Goal: Check status: Check status

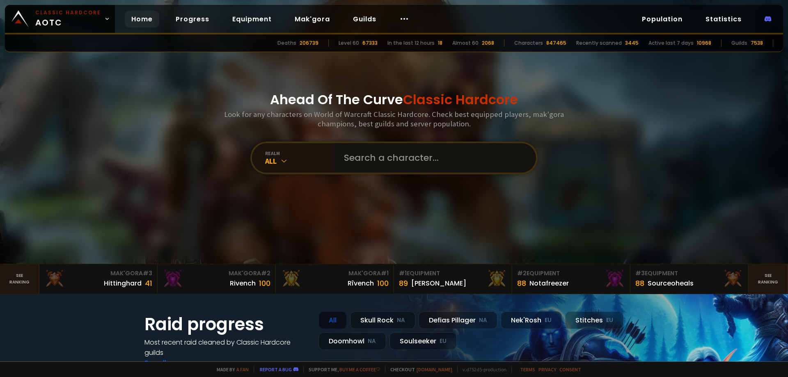
click at [362, 155] on input "text" at bounding box center [432, 158] width 187 height 30
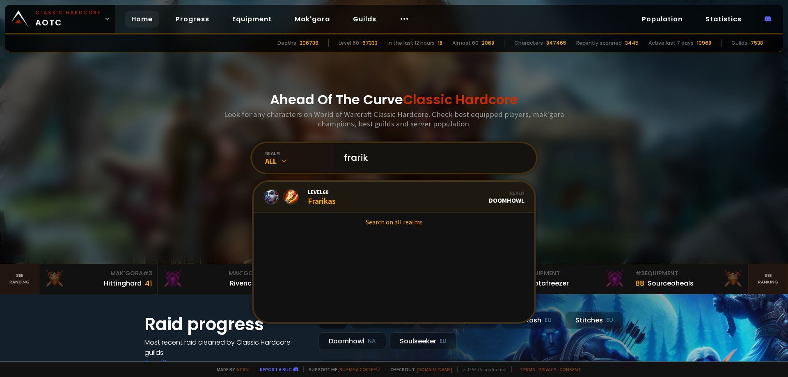
type input "frarik"
click at [363, 205] on link "Level 60 Frarikas Realm Doomhowl" at bounding box center [394, 197] width 281 height 31
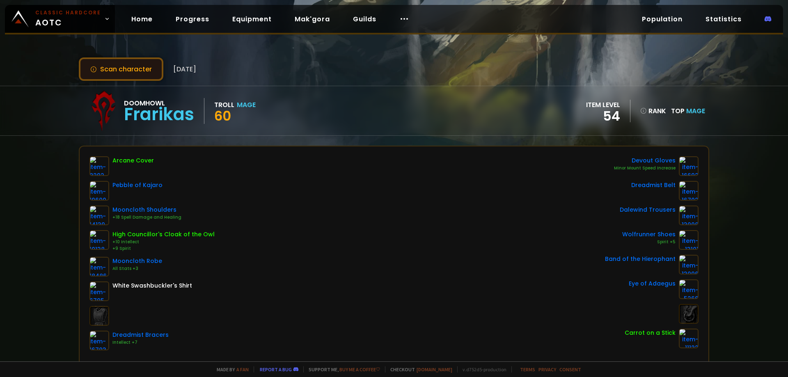
click at [129, 68] on button "Scan character" at bounding box center [121, 68] width 85 height 23
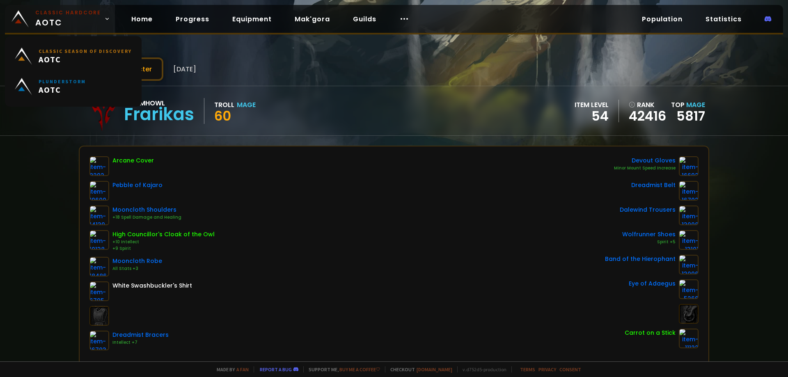
click at [76, 21] on span "Classic Hardcore AOTC" at bounding box center [68, 19] width 66 height 20
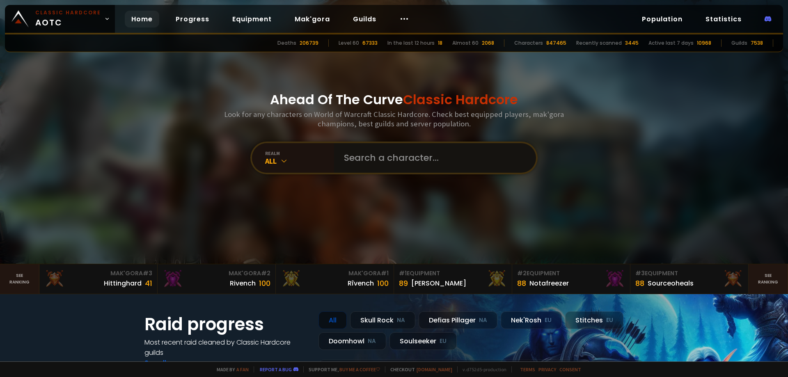
click at [388, 158] on input "text" at bounding box center [432, 158] width 187 height 30
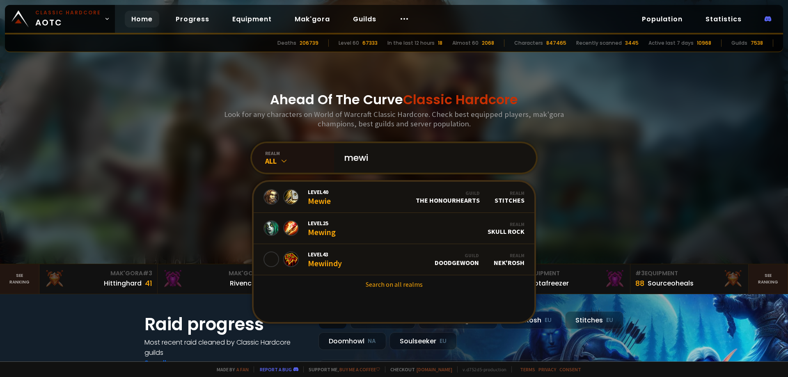
type input "mewi"
